Goal: Task Accomplishment & Management: Complete application form

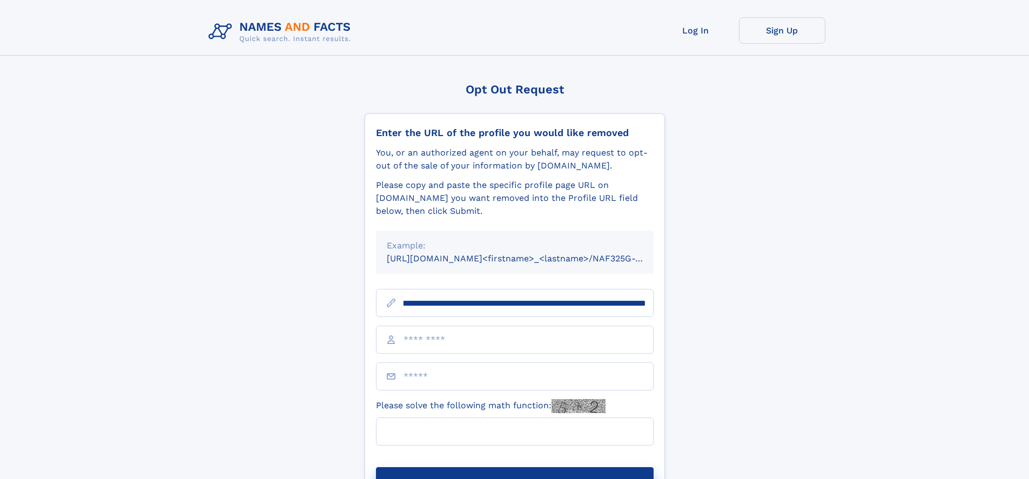
scroll to position [0, 126]
type input "**********"
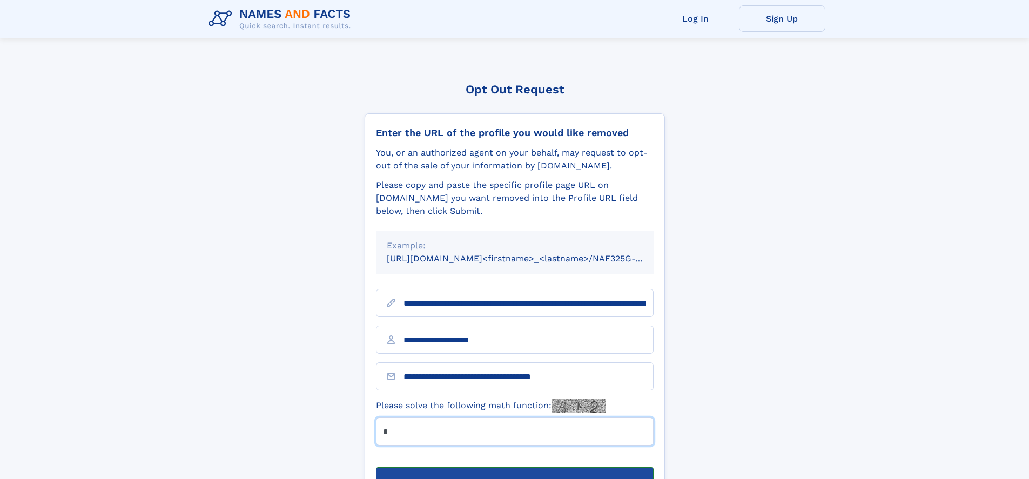
type input "*"
click at [514, 467] on button "Submit Opt Out Request" at bounding box center [515, 484] width 278 height 35
